Goal: Task Accomplishment & Management: Use online tool/utility

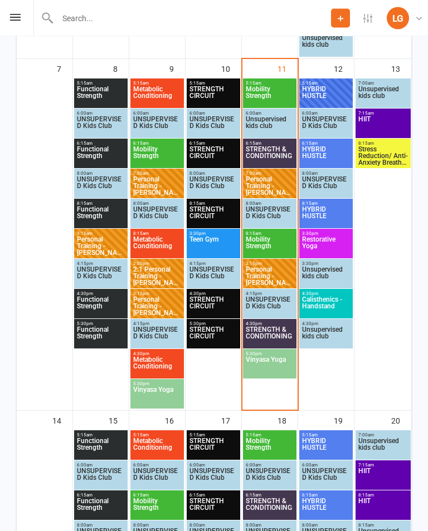
click at [264, 276] on span "Personal Training - [PERSON_NAME]" at bounding box center [269, 277] width 49 height 20
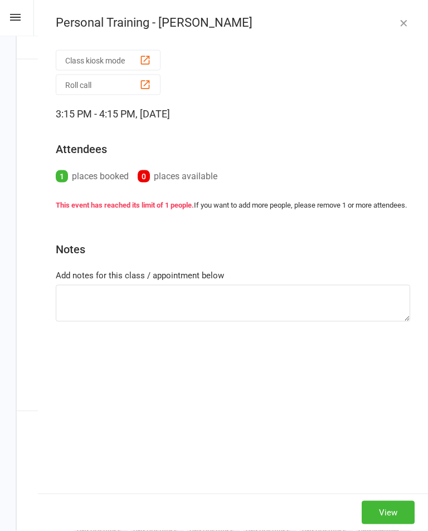
scroll to position [539, 0]
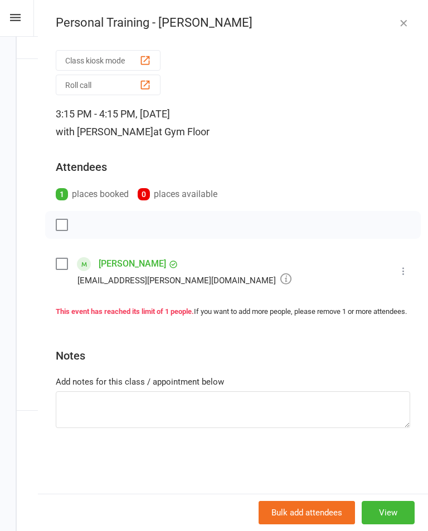
click at [407, 268] on icon at bounding box center [403, 271] width 11 height 11
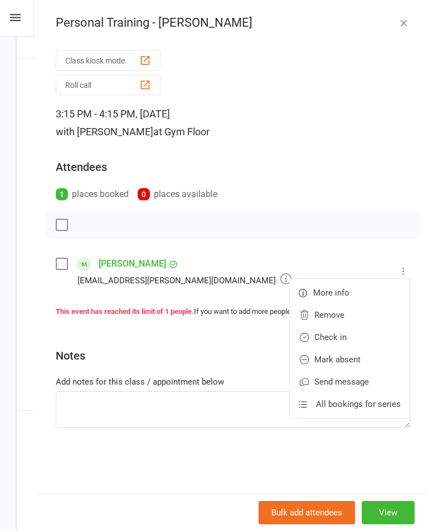
click at [335, 338] on link "Check in" at bounding box center [350, 337] width 120 height 22
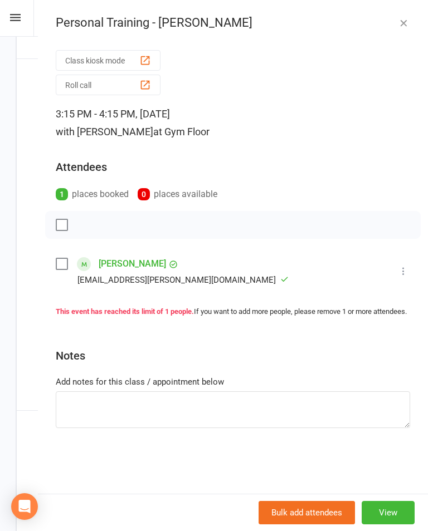
click at [391, 20] on div "Personal Training - [PERSON_NAME]" at bounding box center [233, 23] width 390 height 14
click at [402, 27] on icon "button" at bounding box center [403, 22] width 11 height 11
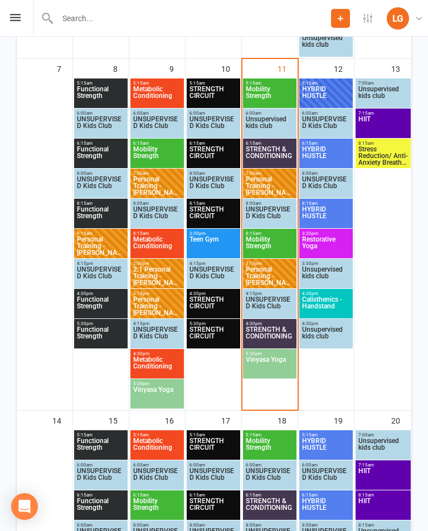
click at [278, 332] on span "STRENGTH & CONDITIONING" at bounding box center [269, 336] width 49 height 20
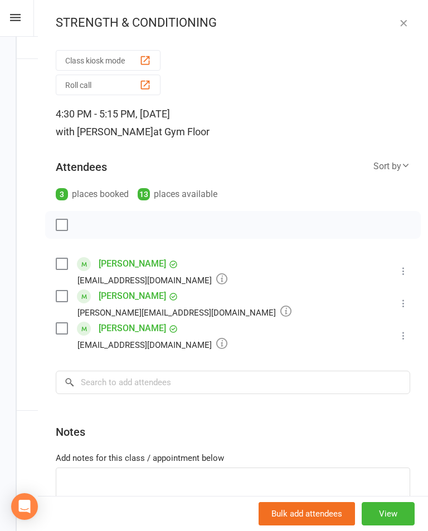
click at [390, 20] on div "STRENGTH & CONDITIONING" at bounding box center [233, 23] width 390 height 14
click at [394, 11] on div "STRENGTH & CONDITIONING Class kiosk mode Roll call 4:30 PM - 5:15 PM, [DATE] wi…" at bounding box center [233, 265] width 390 height 531
click at [409, 24] on button "button" at bounding box center [403, 22] width 13 height 13
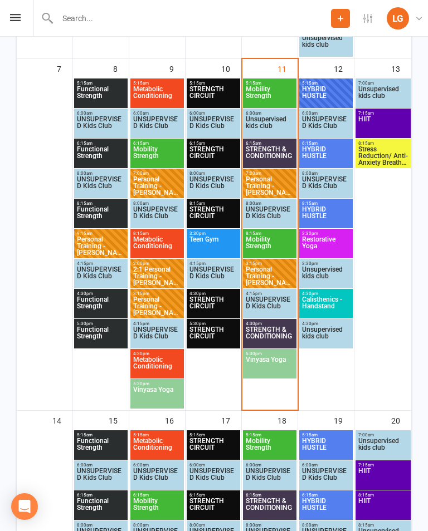
click at [270, 344] on span "STRENGTH & CONDITIONING" at bounding box center [269, 336] width 49 height 20
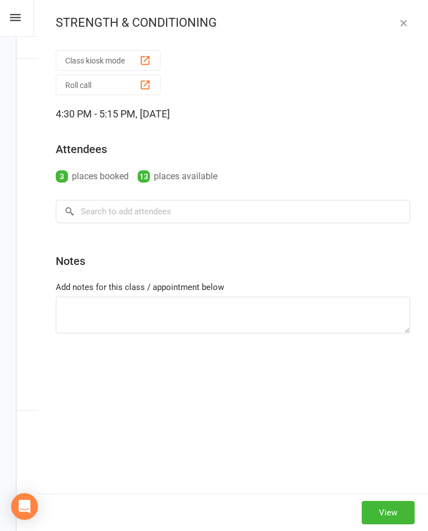
click at [403, 19] on icon "button" at bounding box center [403, 22] width 11 height 11
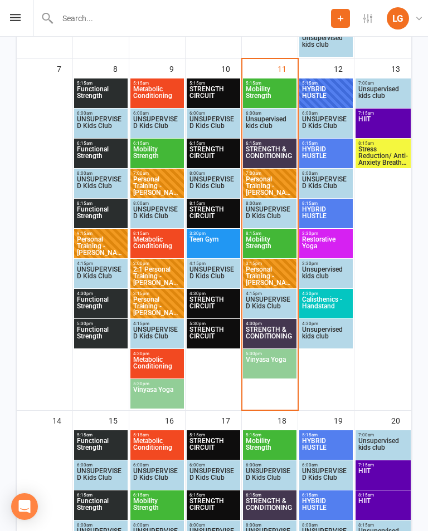
click at [266, 366] on span "Vinyasa Yoga" at bounding box center [269, 366] width 49 height 20
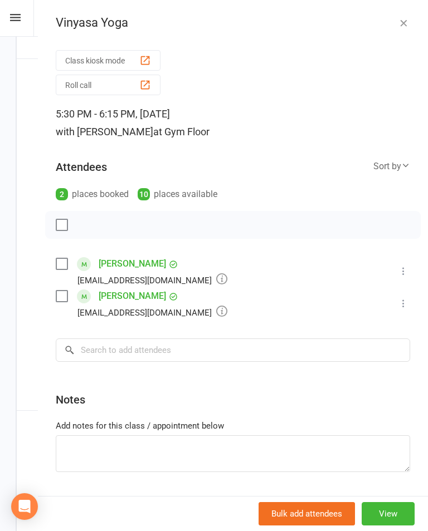
click at [399, 21] on icon "button" at bounding box center [403, 22] width 11 height 11
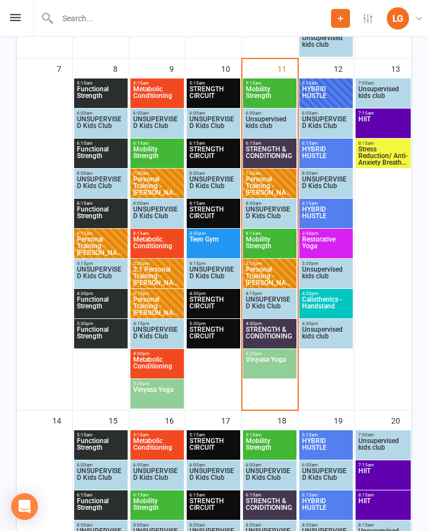
click at [270, 370] on span "Vinyasa Yoga" at bounding box center [269, 366] width 49 height 20
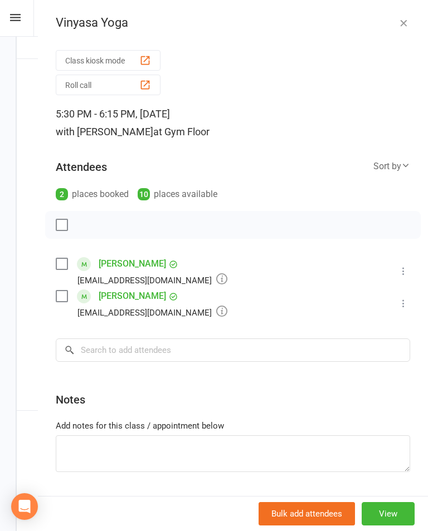
click at [154, 292] on link "[PERSON_NAME]" at bounding box center [132, 296] width 67 height 18
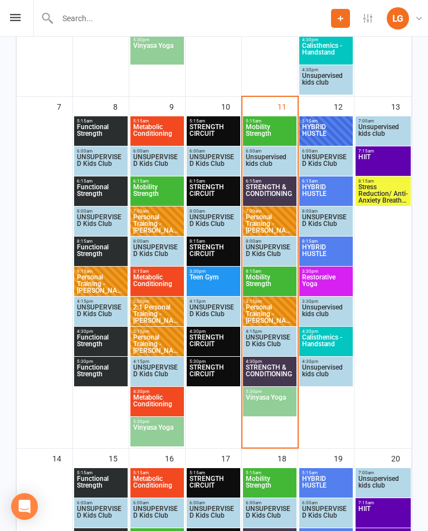
scroll to position [498, 0]
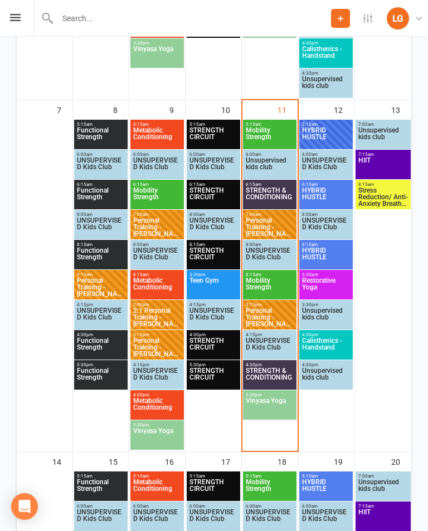
click at [260, 363] on span "4:30pm - 5:15pm" at bounding box center [269, 365] width 49 height 5
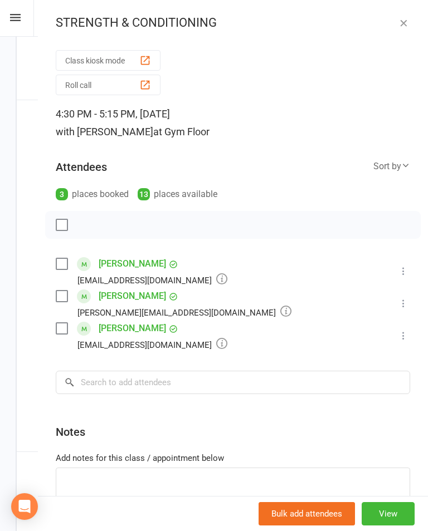
click at [405, 19] on icon "button" at bounding box center [403, 22] width 11 height 11
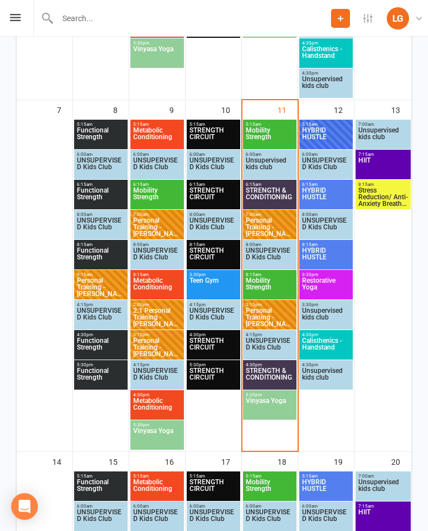
click at [277, 375] on span "STRENGTH & CONDITIONING" at bounding box center [269, 378] width 49 height 20
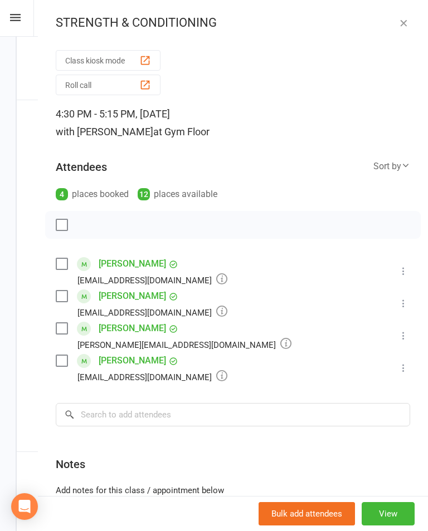
click at [404, 25] on icon "button" at bounding box center [403, 22] width 11 height 11
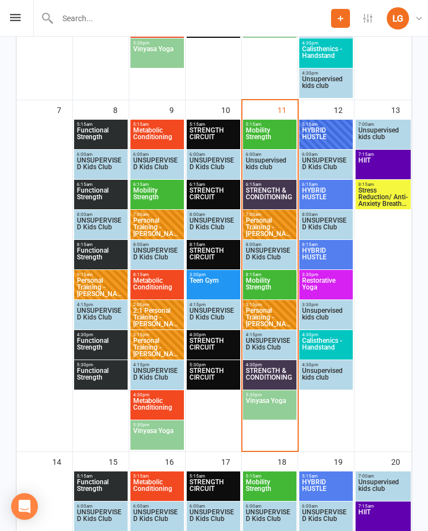
click at [379, 196] on span "Stress Reduction/ Anti-Anxiety Breath work" at bounding box center [383, 197] width 51 height 20
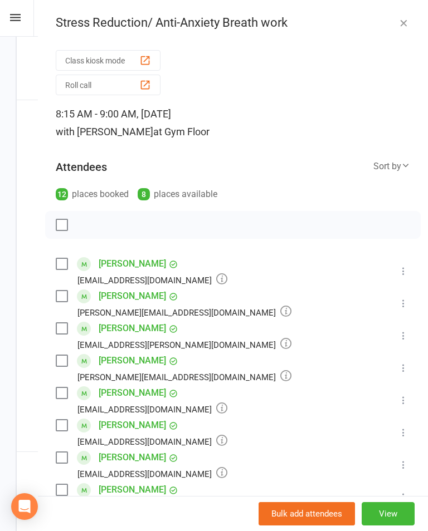
scroll to position [0, 0]
click at [414, 7] on div "Stress Reduction/ Anti-Anxiety Breath work Class kiosk mode Roll call 8:15 AM -…" at bounding box center [233, 265] width 390 height 531
click at [405, 19] on icon "button" at bounding box center [403, 22] width 11 height 11
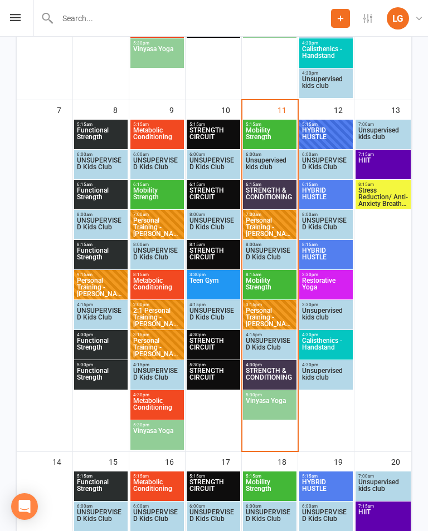
click at [392, 161] on span "HIIT" at bounding box center [383, 167] width 51 height 20
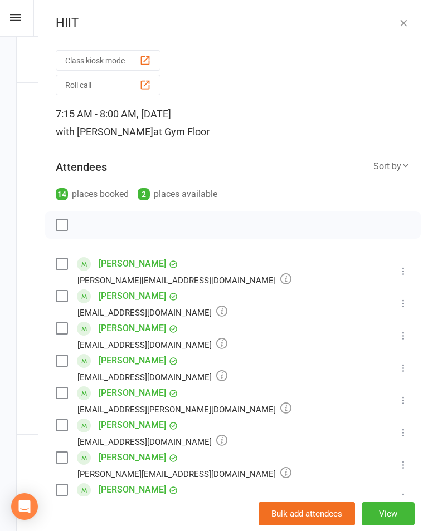
click at [405, 28] on icon "button" at bounding box center [403, 22] width 11 height 11
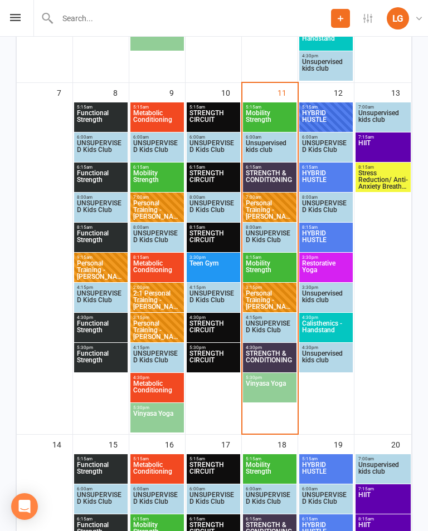
click at [331, 123] on span "HYBRID HUSTLE" at bounding box center [325, 120] width 49 height 20
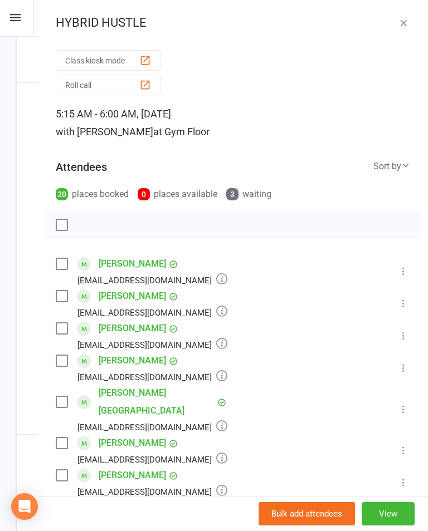
click at [403, 28] on icon "button" at bounding box center [403, 22] width 11 height 11
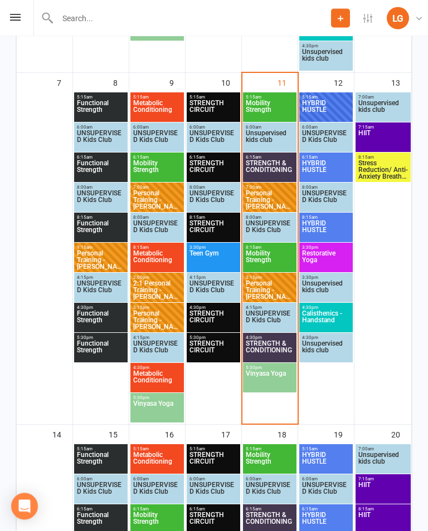
click at [340, 160] on span "HYBRID HUSTLE" at bounding box center [325, 170] width 49 height 20
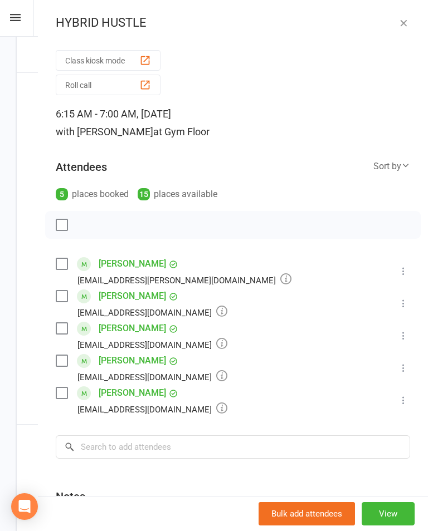
click at [406, 20] on icon "button" at bounding box center [403, 22] width 11 height 11
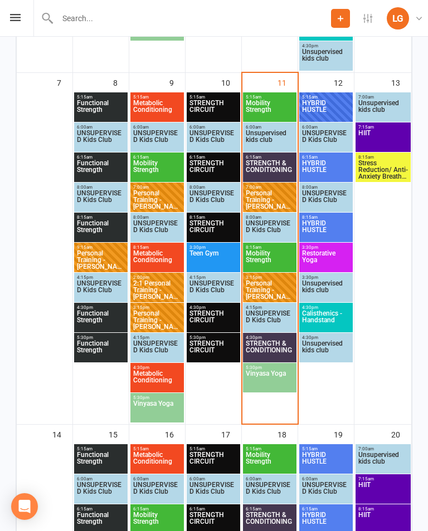
click at [317, 168] on span "HYBRID HUSTLE" at bounding box center [325, 170] width 49 height 20
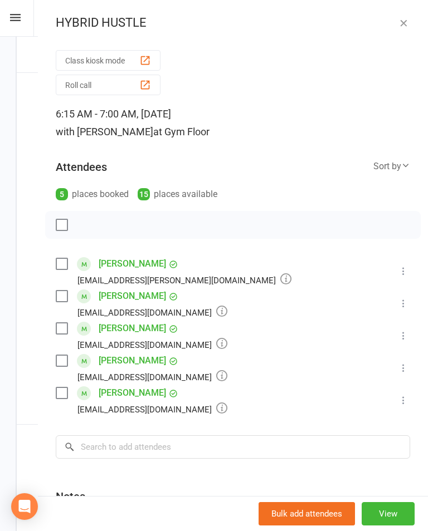
click at [397, 26] on button "button" at bounding box center [403, 22] width 13 height 13
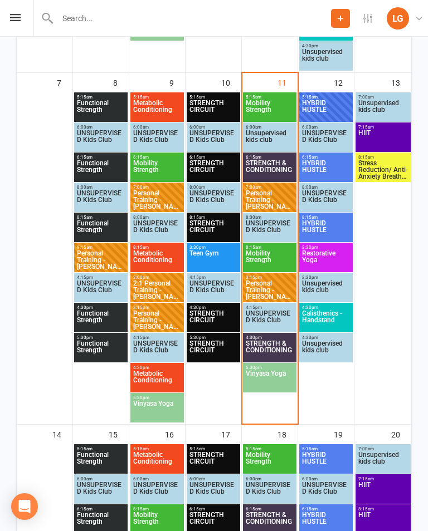
click at [333, 219] on span "8:15am - 9:00am" at bounding box center [325, 217] width 49 height 5
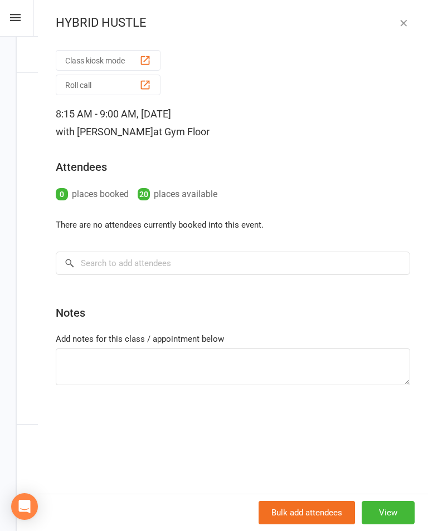
click at [405, 25] on icon "button" at bounding box center [403, 22] width 11 height 11
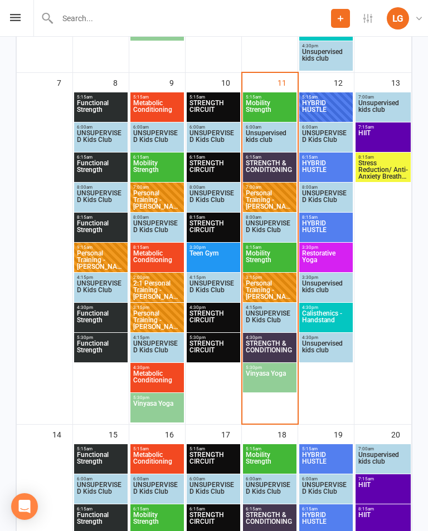
click at [329, 107] on span "HYBRID HUSTLE" at bounding box center [325, 110] width 49 height 20
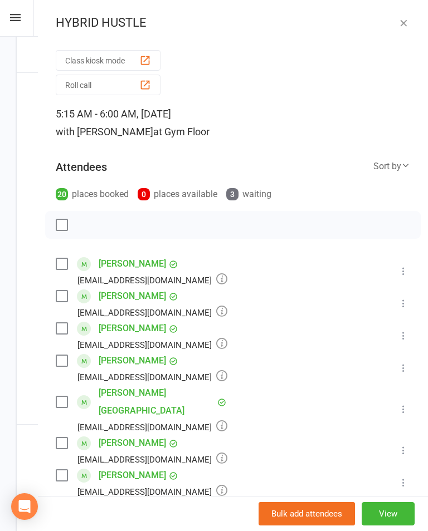
scroll to position [0, 0]
click at [403, 24] on icon "button" at bounding box center [403, 22] width 11 height 11
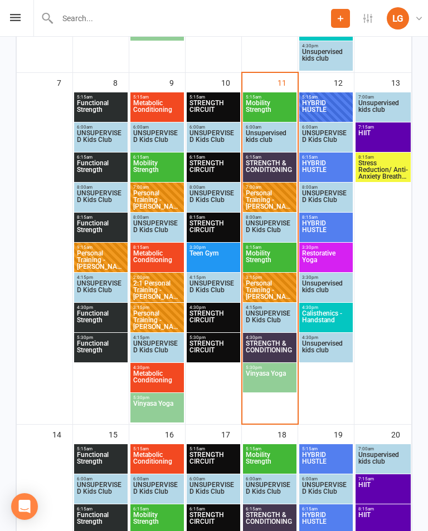
click at [269, 342] on span "STRENGTH & CONDITIONING" at bounding box center [269, 350] width 49 height 20
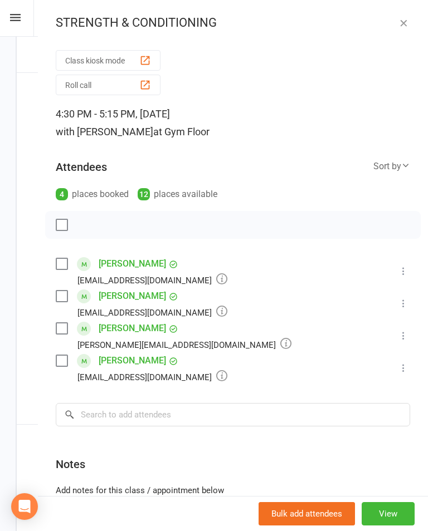
click at [404, 22] on icon "button" at bounding box center [403, 22] width 11 height 11
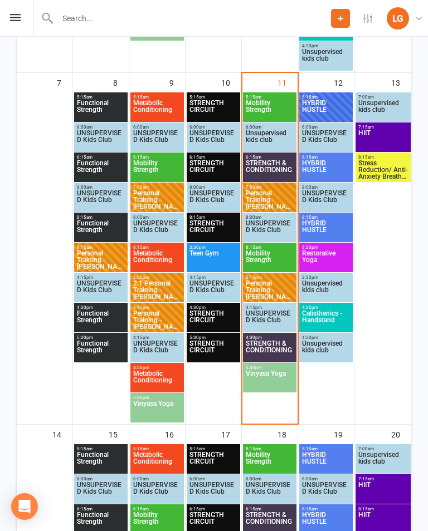
click at [278, 339] on span "4:30pm - 5:15pm" at bounding box center [269, 337] width 49 height 5
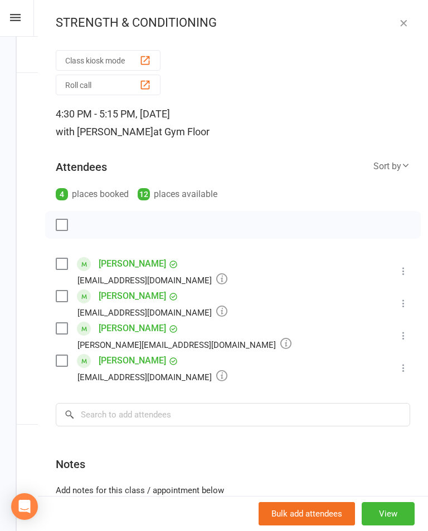
click at [408, 25] on icon "button" at bounding box center [403, 22] width 11 height 11
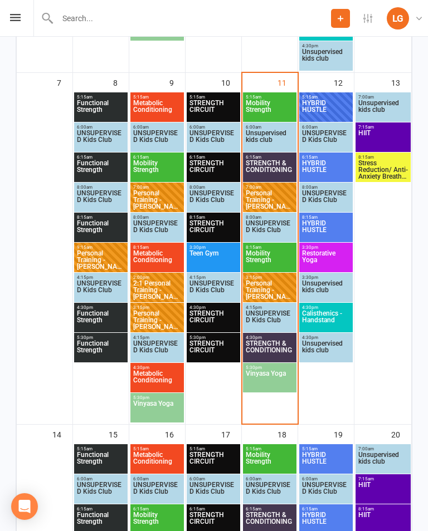
click at [268, 369] on span "5:30pm - 6:15pm" at bounding box center [269, 367] width 49 height 5
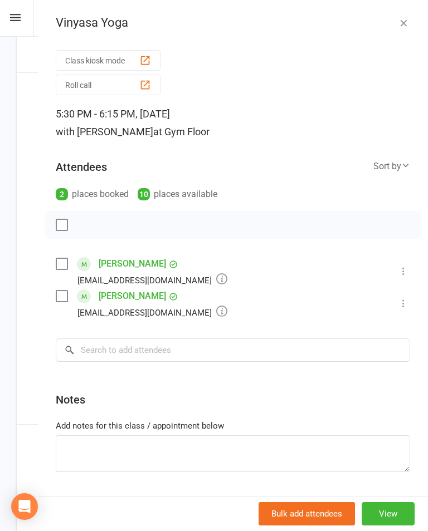
click at [403, 28] on icon "button" at bounding box center [403, 22] width 11 height 11
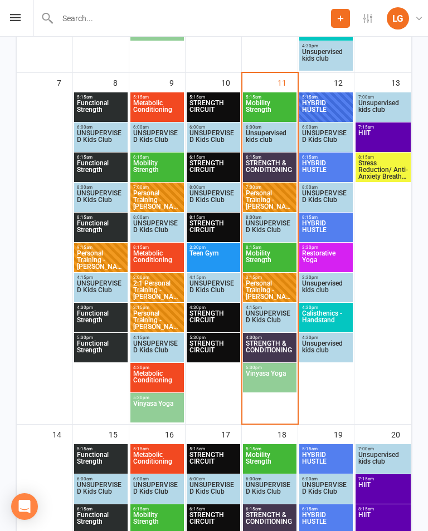
click at [326, 102] on span "HYBRID HUSTLE" at bounding box center [325, 110] width 49 height 20
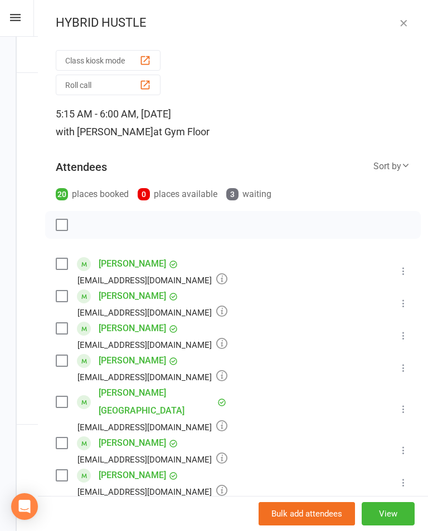
click at [399, 20] on icon "button" at bounding box center [403, 22] width 11 height 11
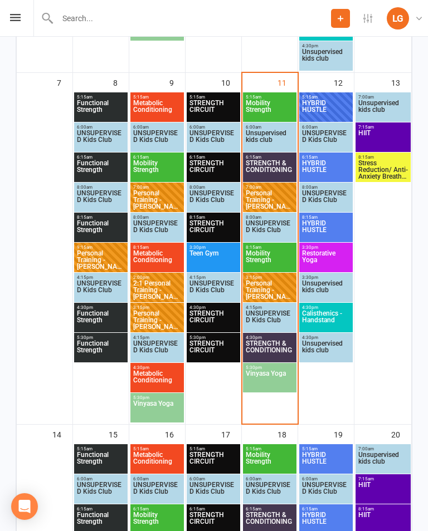
click at [388, 126] on span "7:15am - 8:00am" at bounding box center [383, 127] width 51 height 5
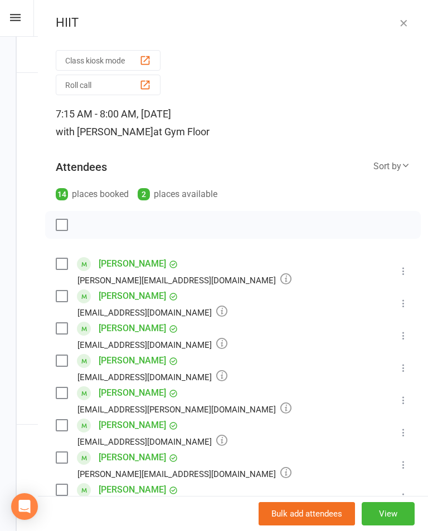
click at [409, 18] on button "button" at bounding box center [403, 22] width 13 height 13
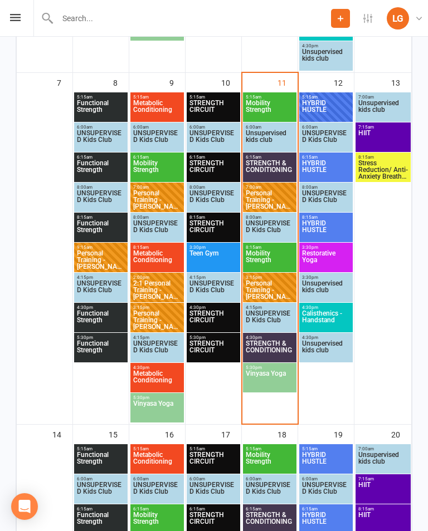
click at [387, 159] on span "8:15am - 9:00am" at bounding box center [383, 157] width 51 height 5
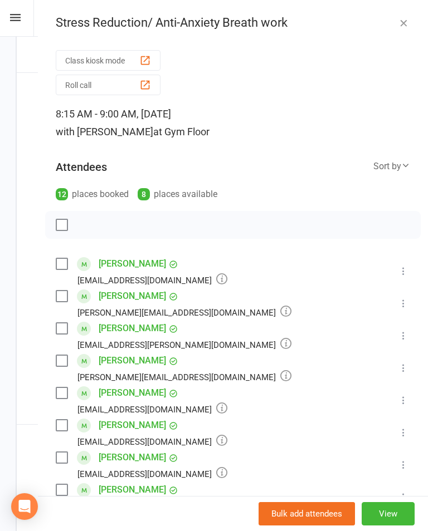
click at [403, 17] on icon "button" at bounding box center [403, 22] width 11 height 11
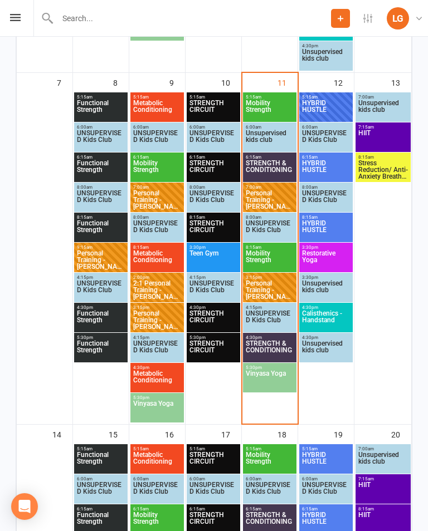
scroll to position [510, 0]
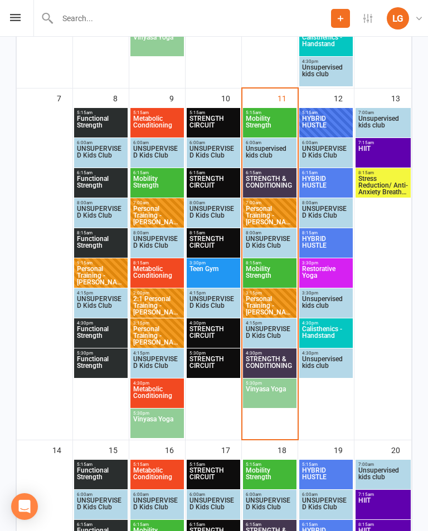
click at [262, 362] on span "STRENGTH & CONDITIONING" at bounding box center [269, 366] width 49 height 20
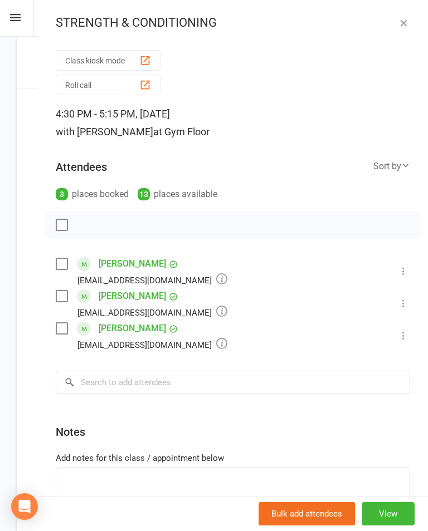
click at [424, 23] on div "STRENGTH & CONDITIONING" at bounding box center [233, 23] width 390 height 14
click at [405, 17] on icon "button" at bounding box center [403, 22] width 11 height 11
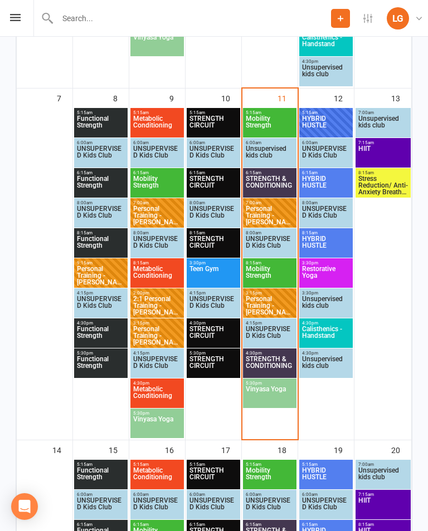
click at [282, 392] on span "Vinyasa Yoga" at bounding box center [269, 396] width 49 height 20
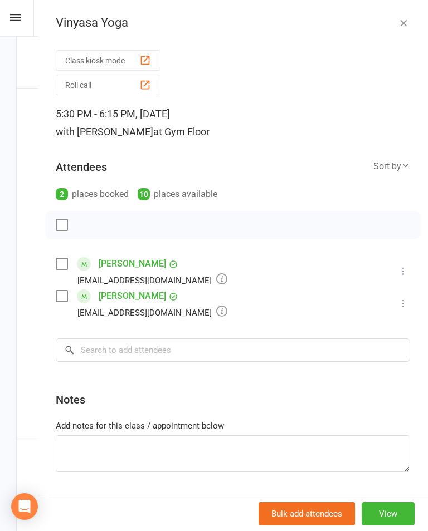
click at [405, 25] on icon "button" at bounding box center [403, 22] width 11 height 11
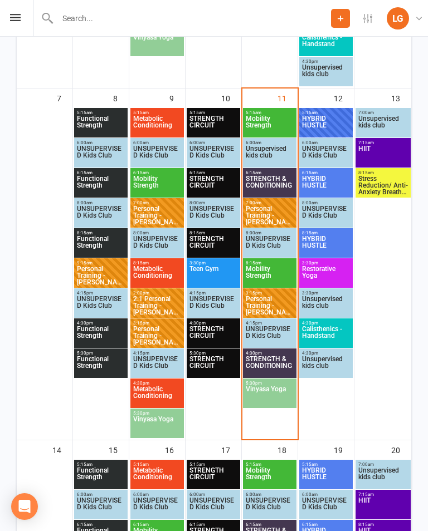
click at [270, 365] on span "STRENGTH & CONDITIONING" at bounding box center [269, 366] width 49 height 20
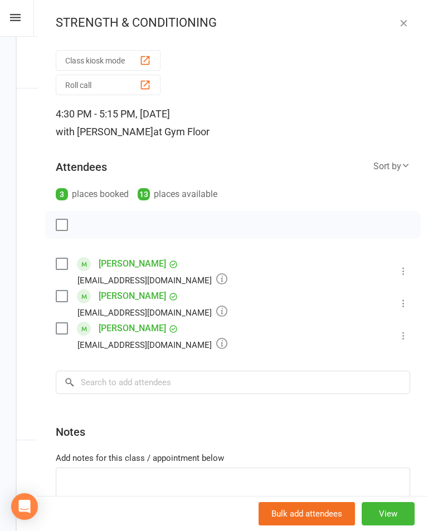
click at [400, 23] on icon "button" at bounding box center [403, 22] width 11 height 11
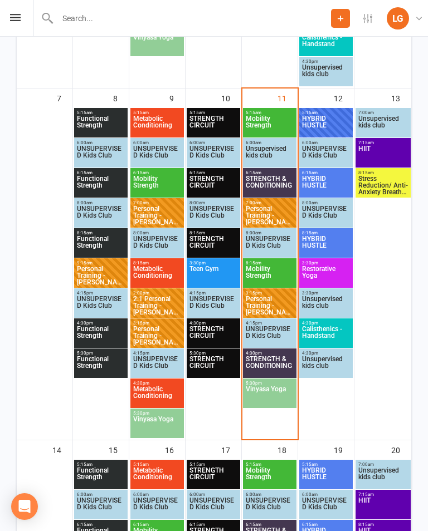
click at [268, 179] on span "STRENGTH & CONDITIONING" at bounding box center [269, 185] width 49 height 20
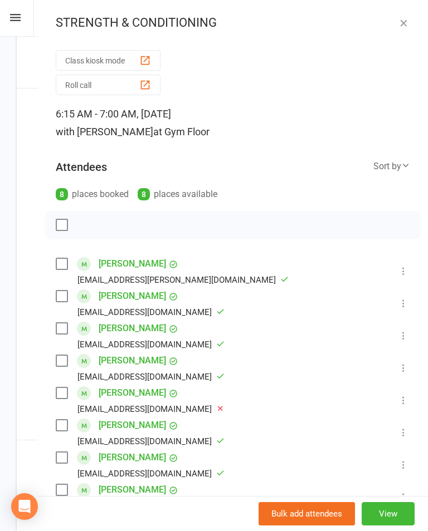
click at [405, 23] on icon "button" at bounding box center [403, 22] width 11 height 11
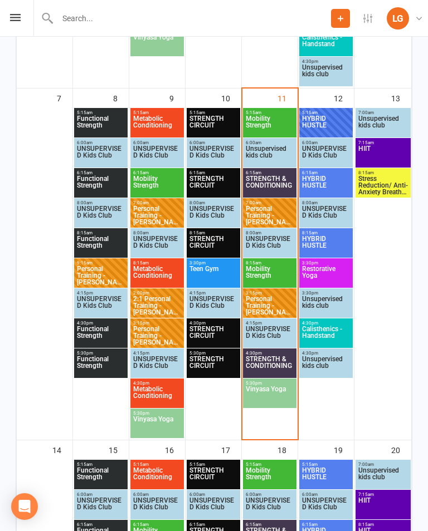
click at [276, 408] on div at bounding box center [269, 273] width 53 height 331
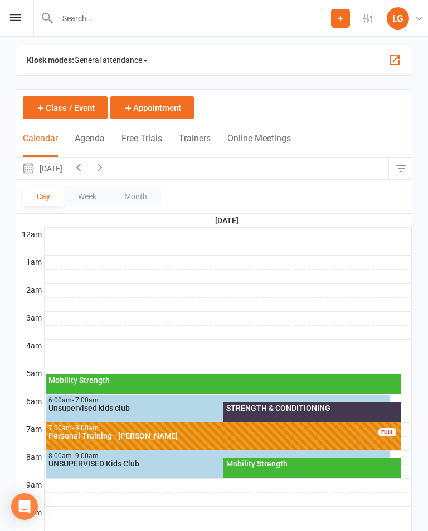
scroll to position [0, 0]
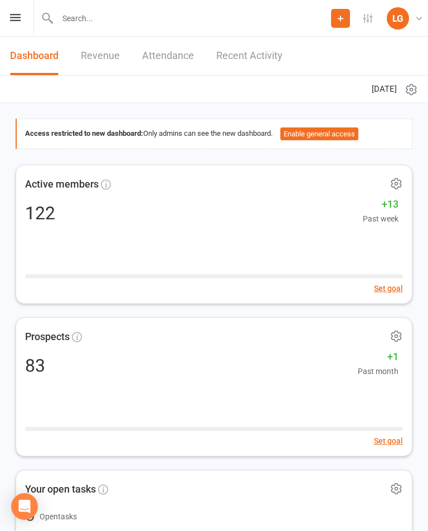
click at [31, 23] on div "Prospect Member Non-attending contact Class / event Appointment Task Membership…" at bounding box center [214, 18] width 428 height 37
click at [22, 15] on div "Prospect Member Non-attending contact Class / event Appointment Task Membership…" at bounding box center [214, 18] width 428 height 37
click at [12, 26] on div "Prospect Member Non-attending contact Class / event Appointment Task Membership…" at bounding box center [214, 18] width 428 height 37
click at [25, 28] on div "Prospect Member Non-attending contact Class / event Appointment Task Membership…" at bounding box center [214, 18] width 428 height 37
click at [23, 17] on div "Prospect Member Non-attending contact Class / event Appointment Task Membership…" at bounding box center [214, 18] width 428 height 37
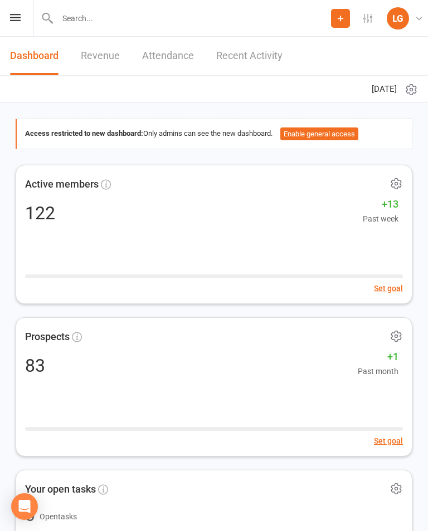
click at [19, 17] on icon at bounding box center [15, 17] width 11 height 7
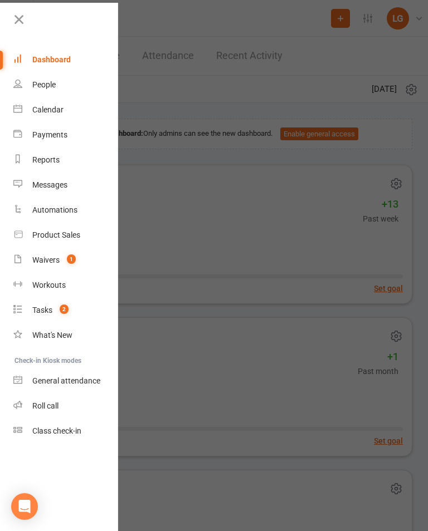
click at [70, 108] on link "Calendar" at bounding box center [65, 109] width 105 height 25
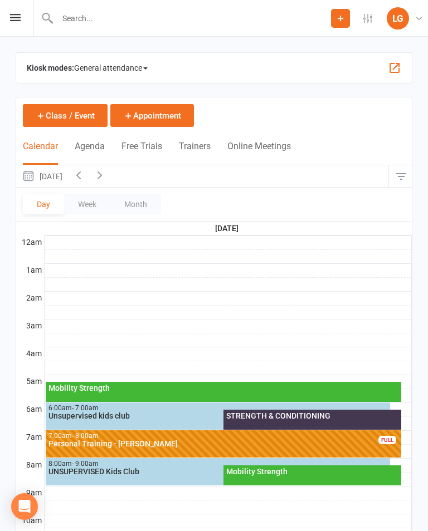
click at [290, 420] on div "STRENGTH & CONDITIONING" at bounding box center [312, 420] width 178 height 20
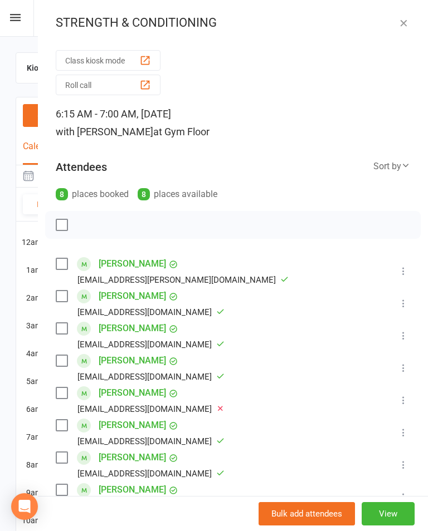
click at [407, 24] on icon "button" at bounding box center [403, 22] width 11 height 11
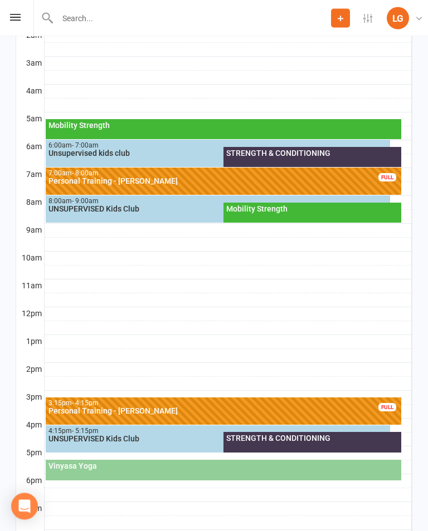
scroll to position [286, 0]
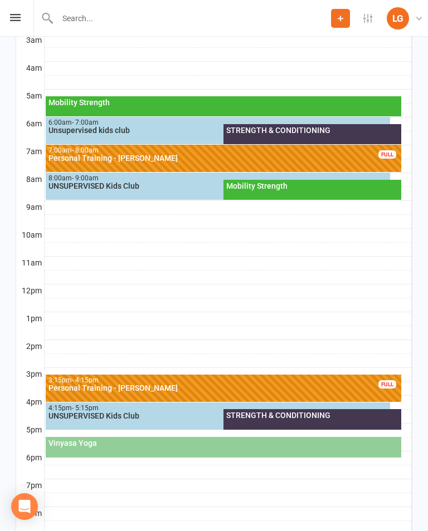
click at [317, 421] on div "STRENGTH & CONDITIONING" at bounding box center [312, 419] width 178 height 21
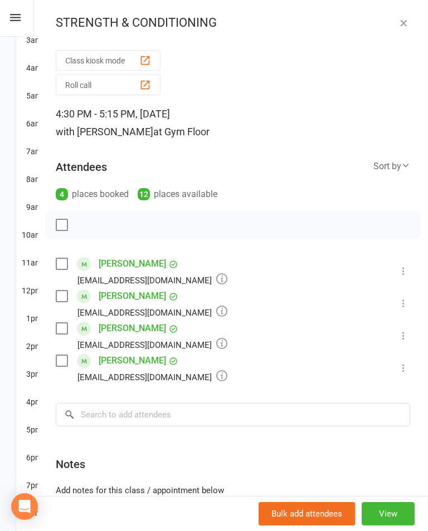
click at [131, 65] on button "Class kiosk mode" at bounding box center [108, 60] width 105 height 21
